Goal: Information Seeking & Learning: Learn about a topic

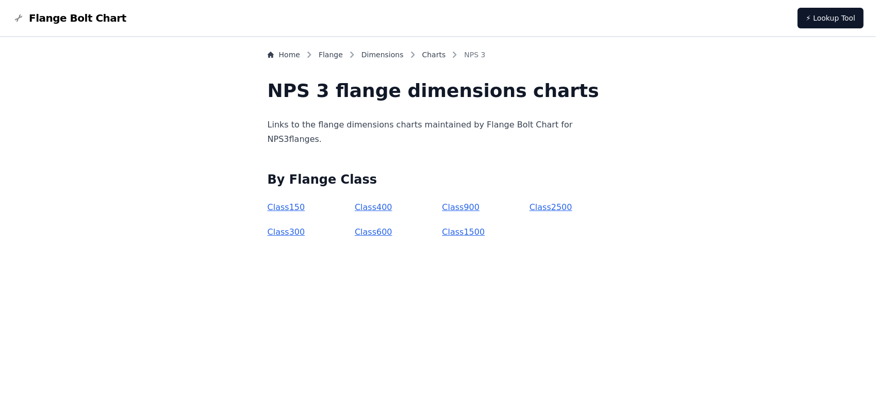
click at [305, 208] on link "Class 150" at bounding box center [287, 207] width 38 height 10
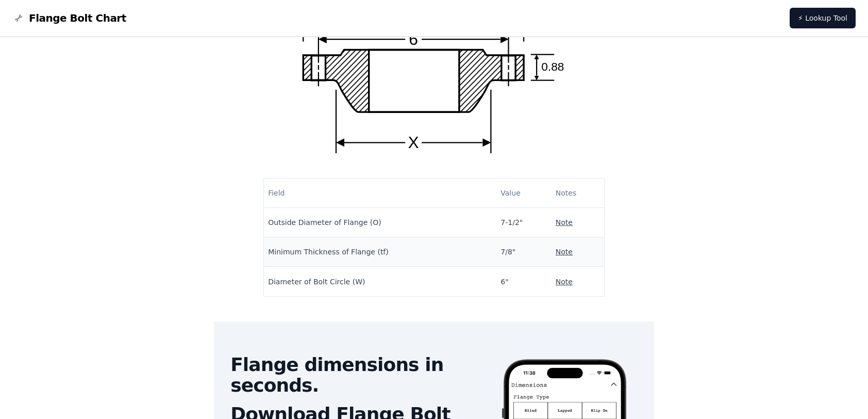
scroll to position [73, 0]
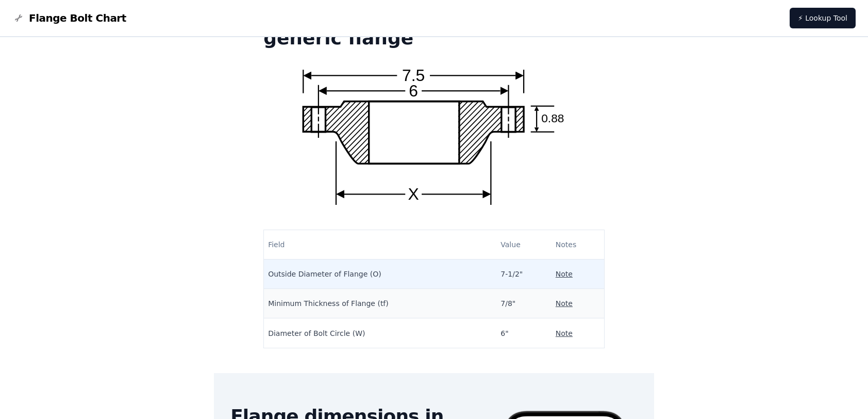
click at [556, 273] on p "Note" at bounding box center [564, 274] width 17 height 10
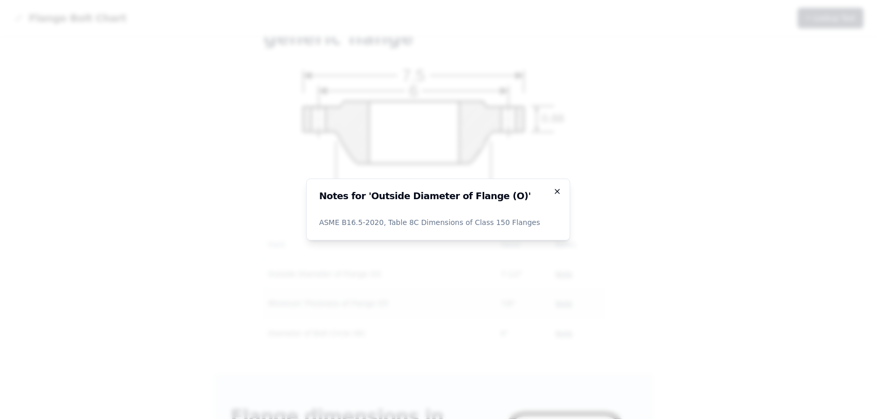
click at [559, 191] on icon "button" at bounding box center [557, 191] width 8 height 8
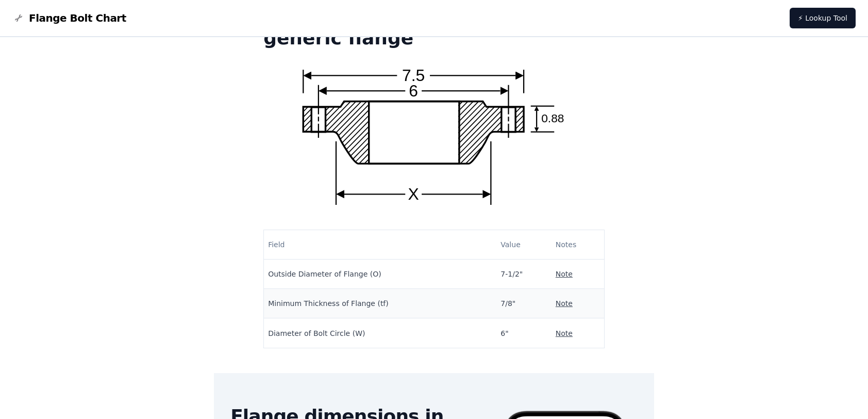
click at [615, 193] on div "Home Flange Dimensions Charts NPS 3 Class 150 Dimensions for NPS 3 Class 150 ge…" at bounding box center [434, 316] width 844 height 680
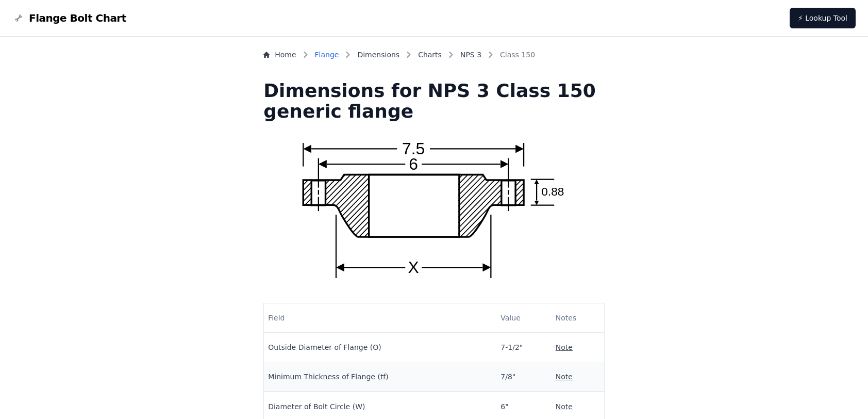
click at [339, 56] on link "Flange" at bounding box center [327, 54] width 24 height 10
